Goal: Find contact information: Find contact information

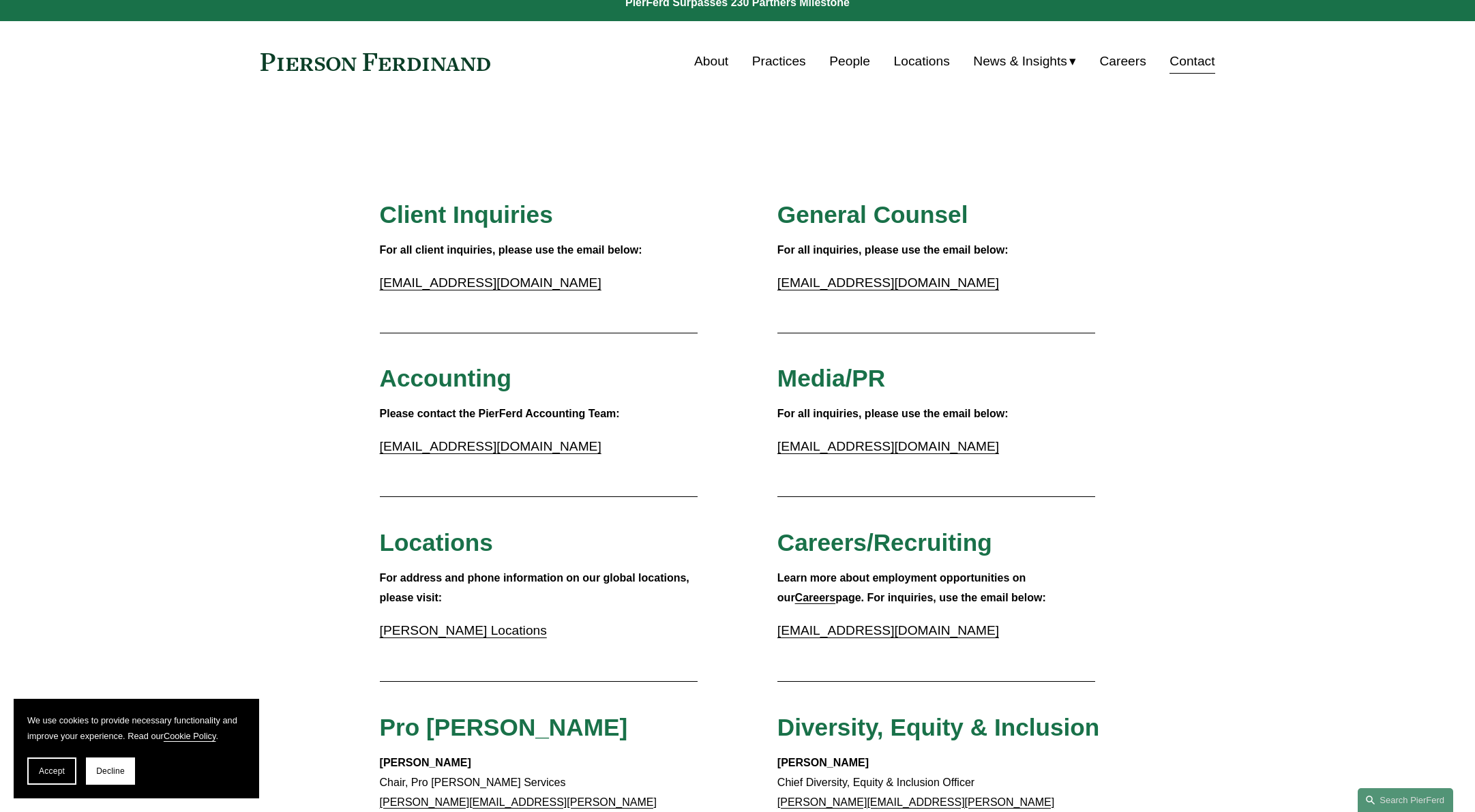
scroll to position [16, 0]
click at [1181, 67] on link "Contact" at bounding box center [1192, 60] width 45 height 26
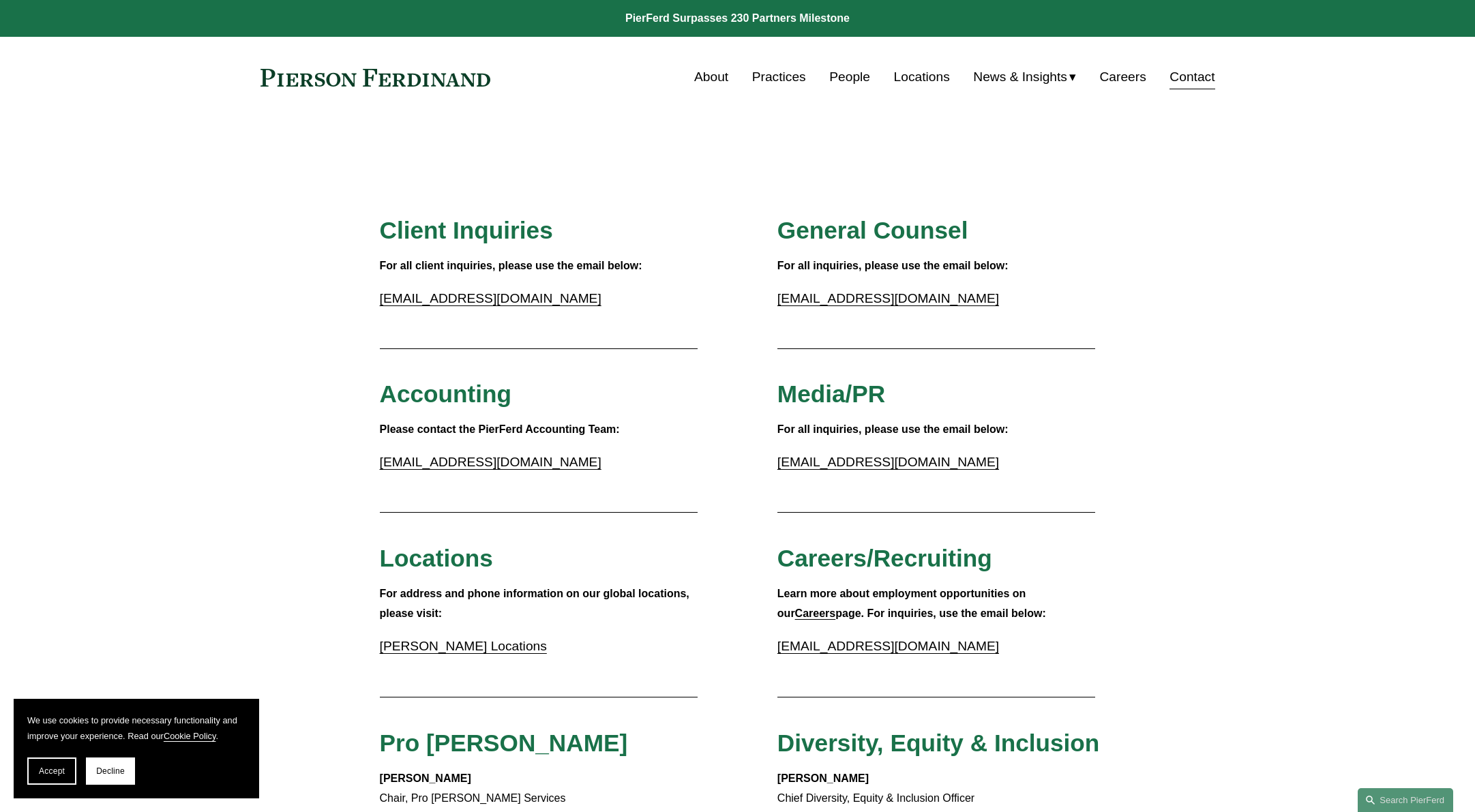
click at [915, 78] on link "Locations" at bounding box center [922, 77] width 56 height 26
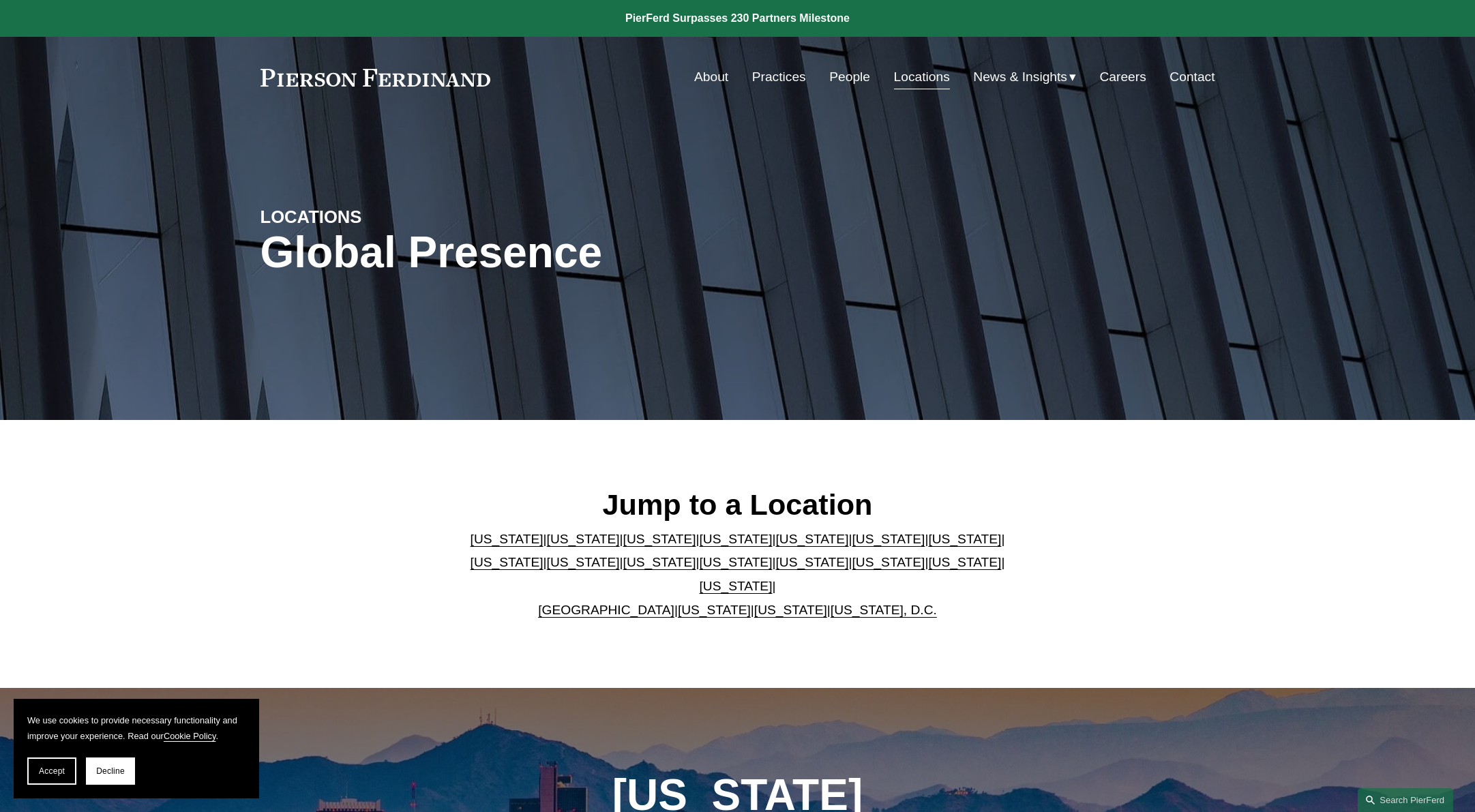
click at [1205, 77] on link "Contact" at bounding box center [1192, 77] width 45 height 26
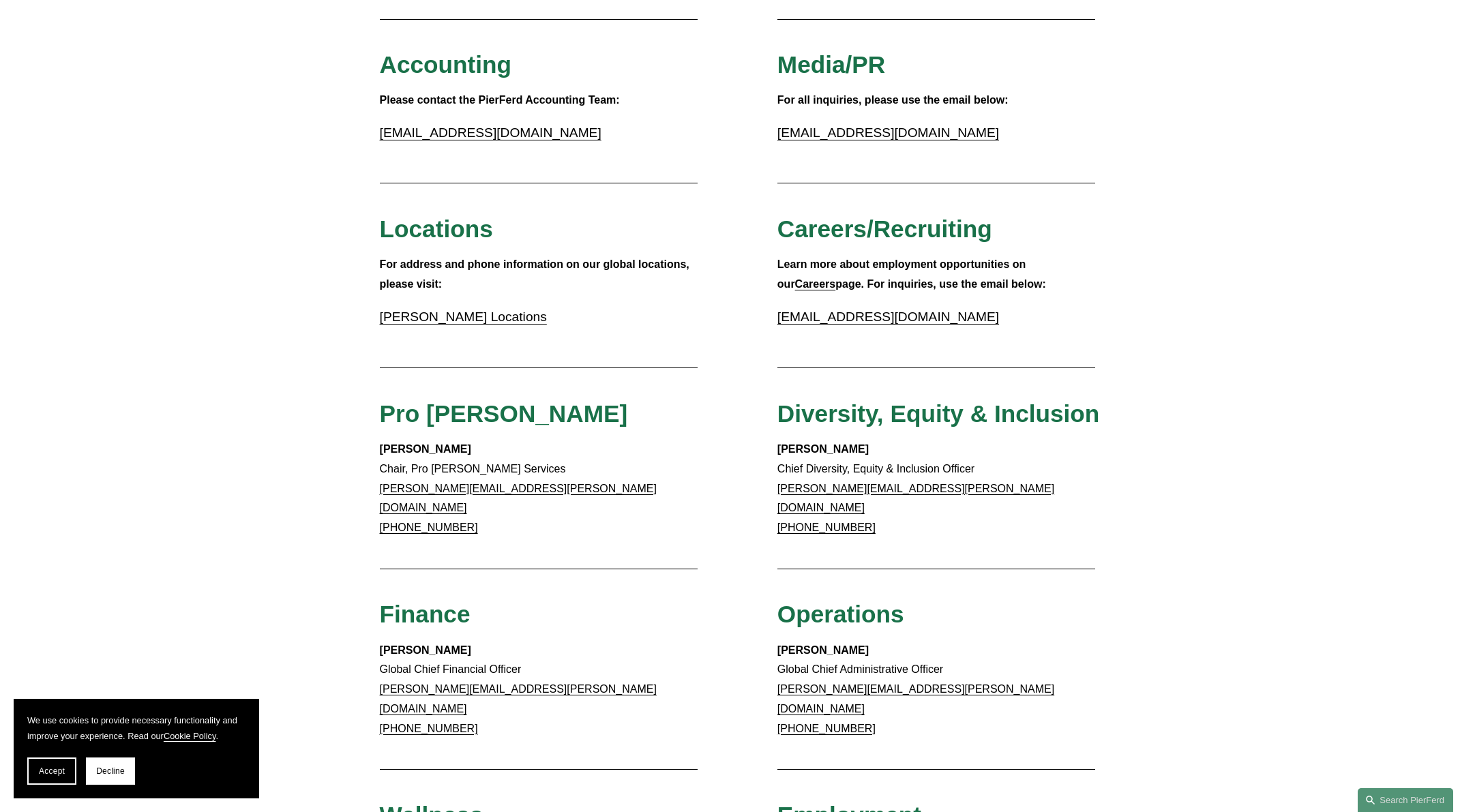
scroll to position [328, 0]
